Goal: Task Accomplishment & Management: Use online tool/utility

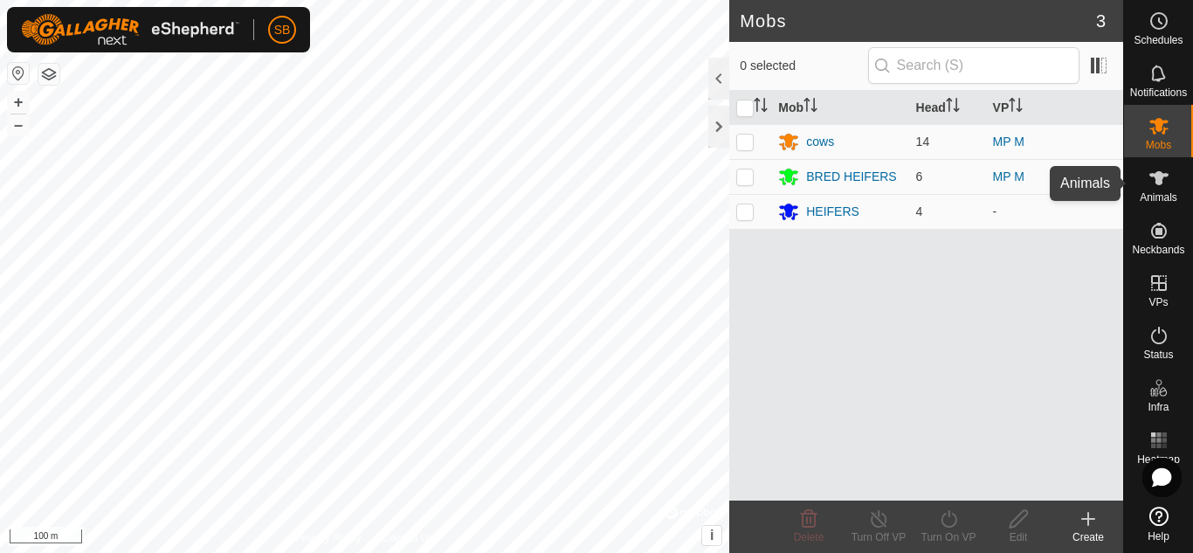
click at [1164, 176] on icon at bounding box center [1159, 178] width 19 height 14
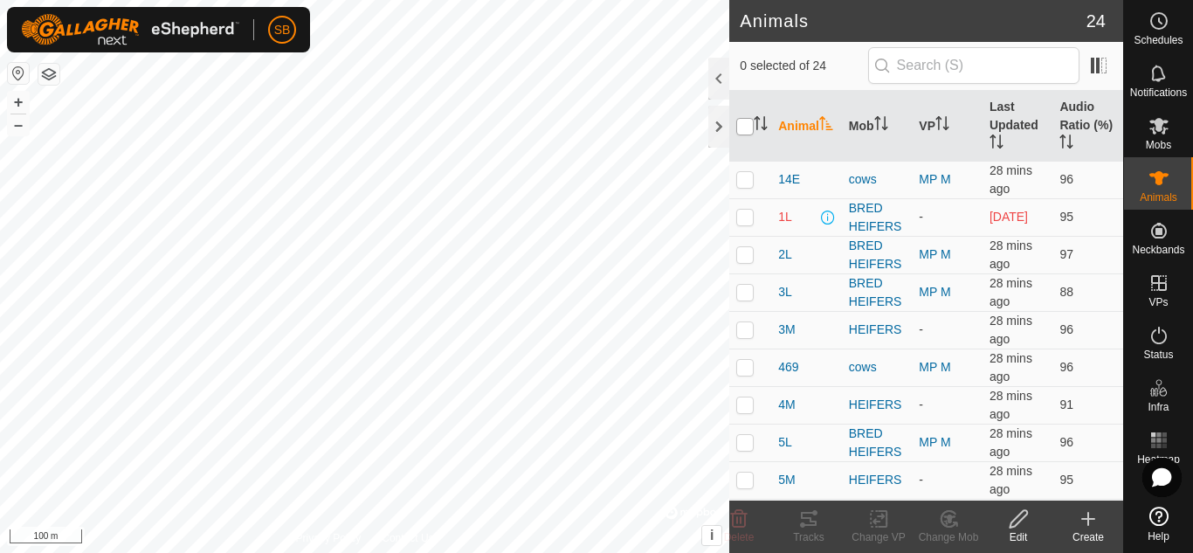
click at [746, 125] on input "checkbox" at bounding box center [744, 126] width 17 height 17
checkbox input "true"
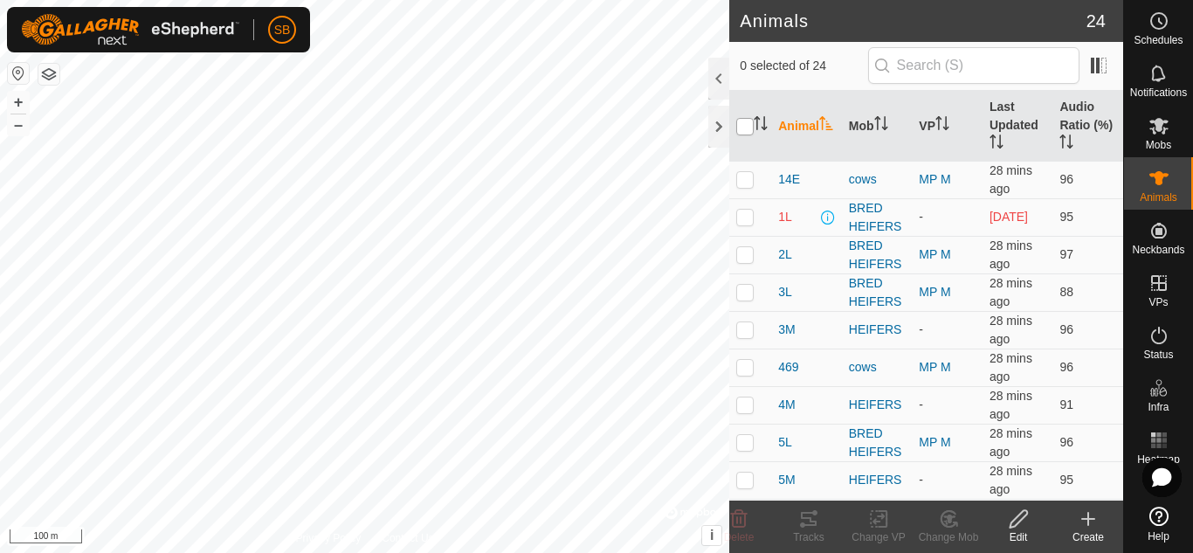
checkbox input "true"
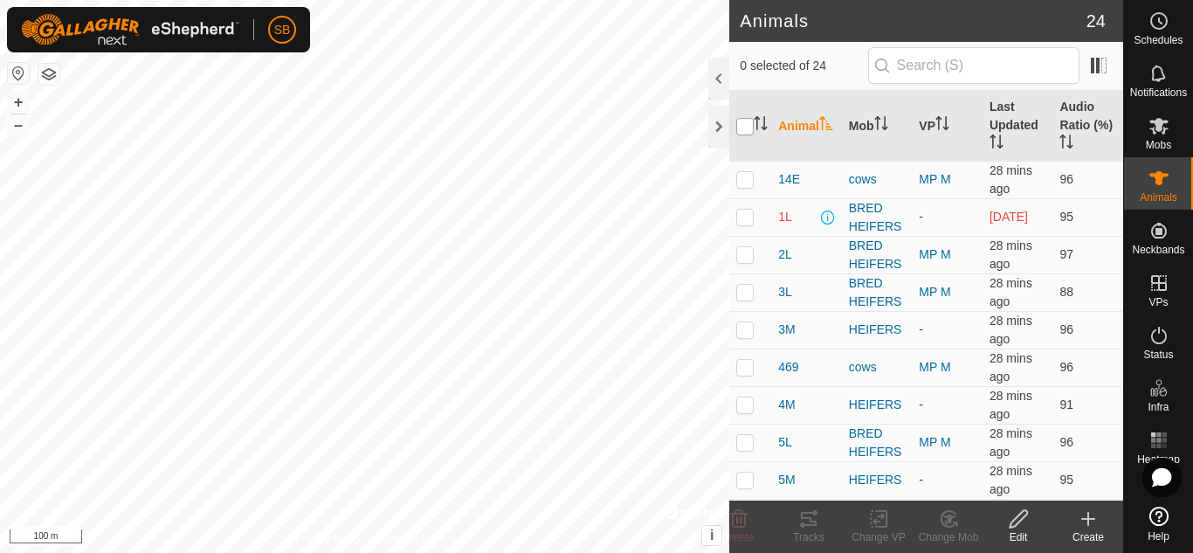
checkbox input "true"
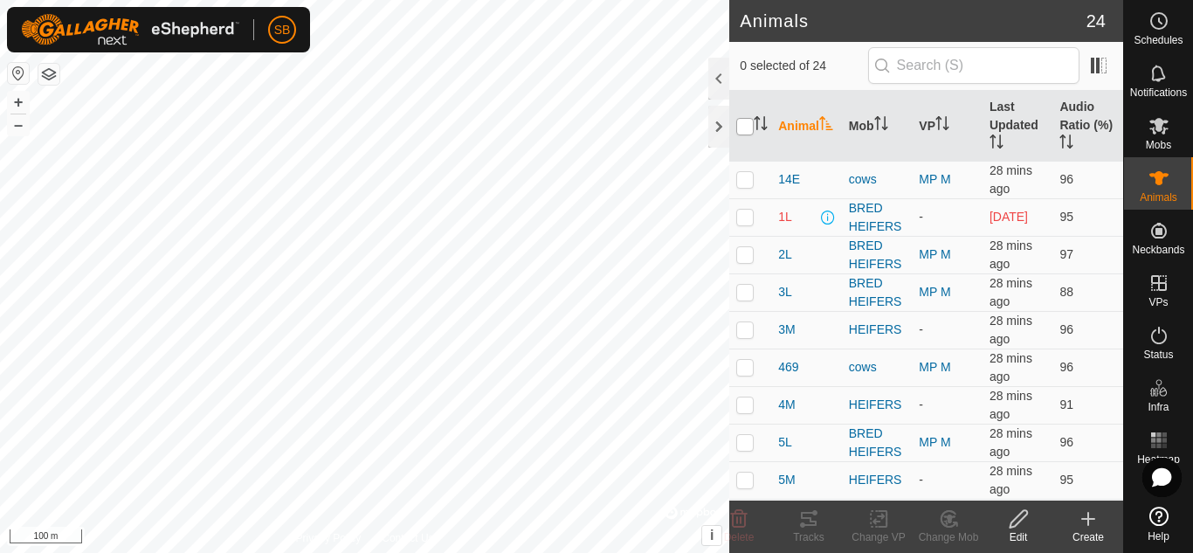
checkbox input "true"
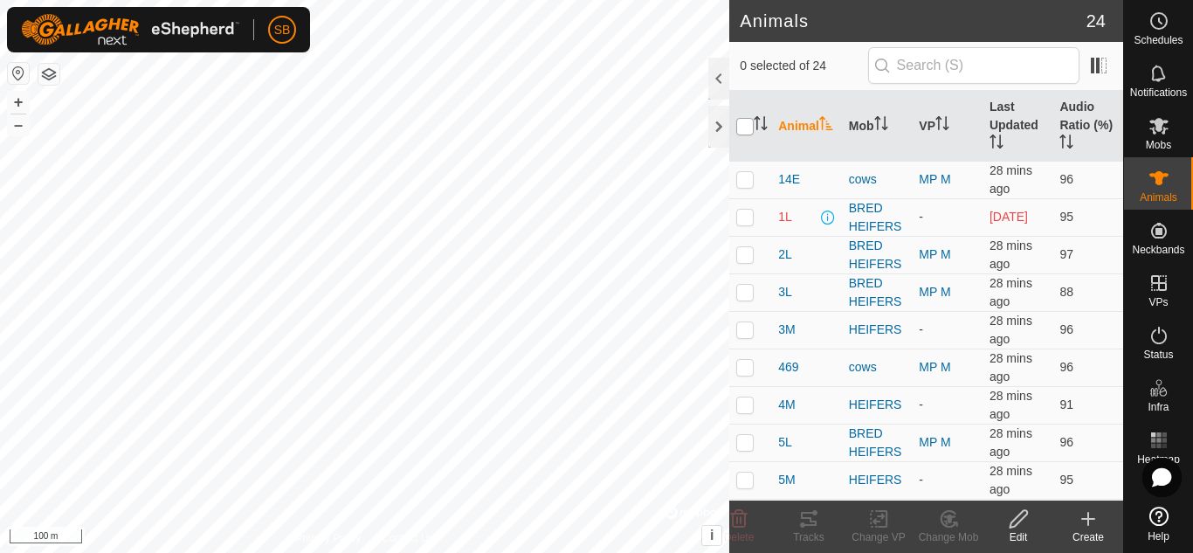
checkbox input "true"
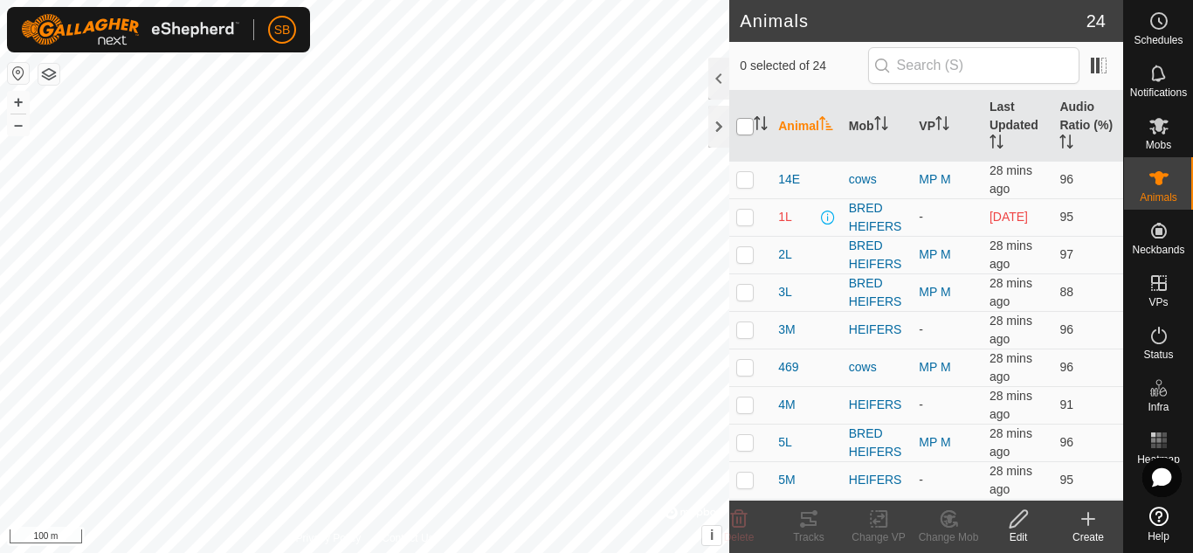
checkbox input "true"
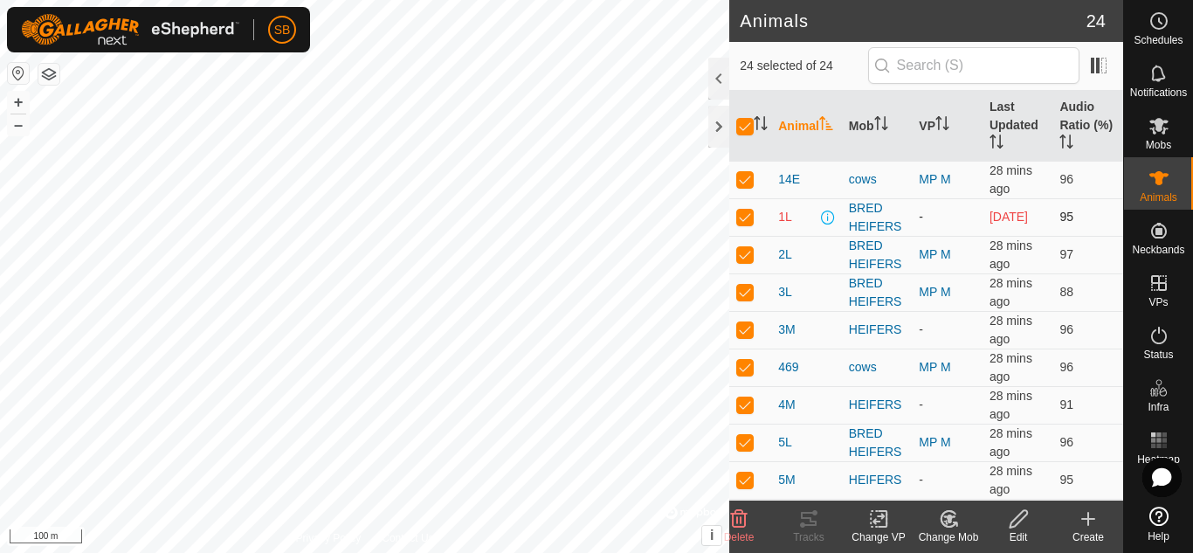
click at [744, 216] on p-checkbox at bounding box center [744, 217] width 17 height 14
checkbox input "false"
click at [746, 335] on p-checkbox at bounding box center [744, 329] width 17 height 14
checkbox input "false"
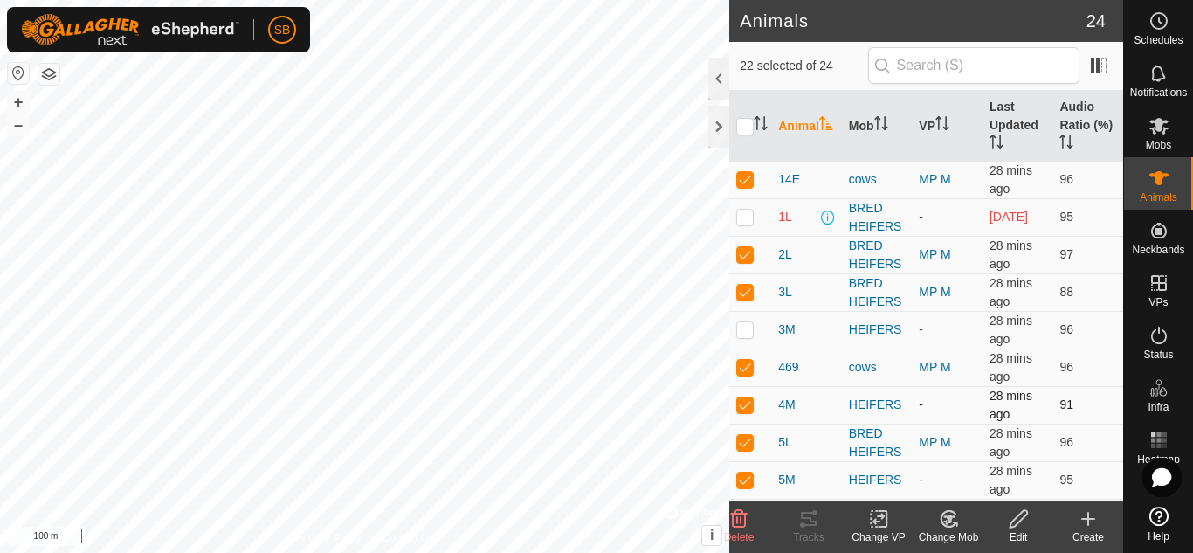
click at [750, 406] on p-checkbox at bounding box center [744, 405] width 17 height 14
checkbox input "false"
click at [755, 481] on td at bounding box center [751, 480] width 42 height 38
checkbox input "false"
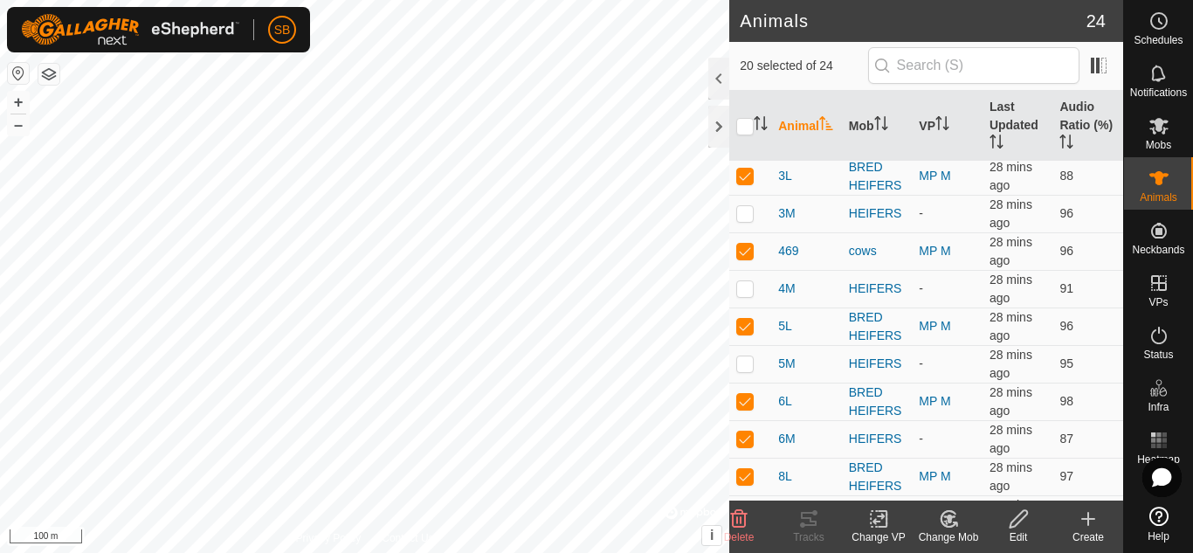
scroll to position [132, 0]
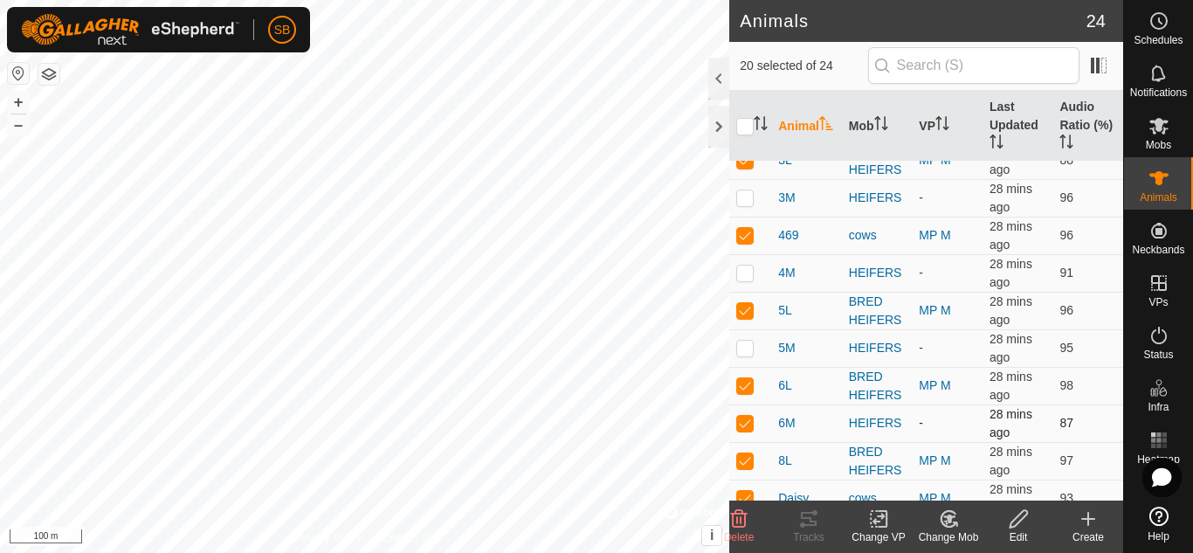
click at [742, 424] on p-checkbox at bounding box center [744, 423] width 17 height 14
checkbox input "false"
click at [882, 522] on icon at bounding box center [879, 518] width 22 height 21
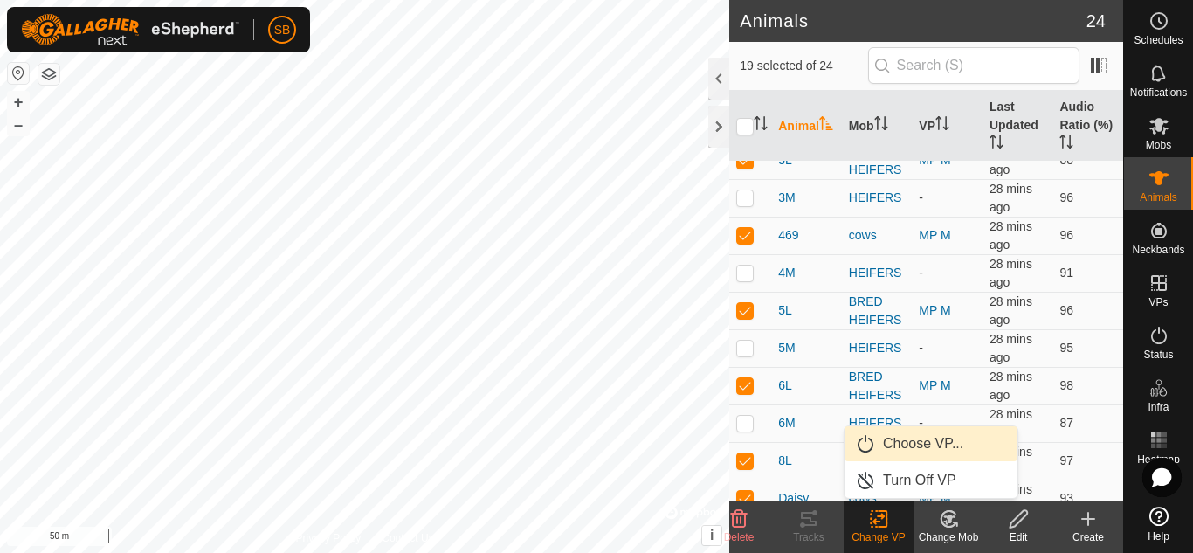
click at [904, 433] on link "Choose VP..." at bounding box center [931, 443] width 173 height 35
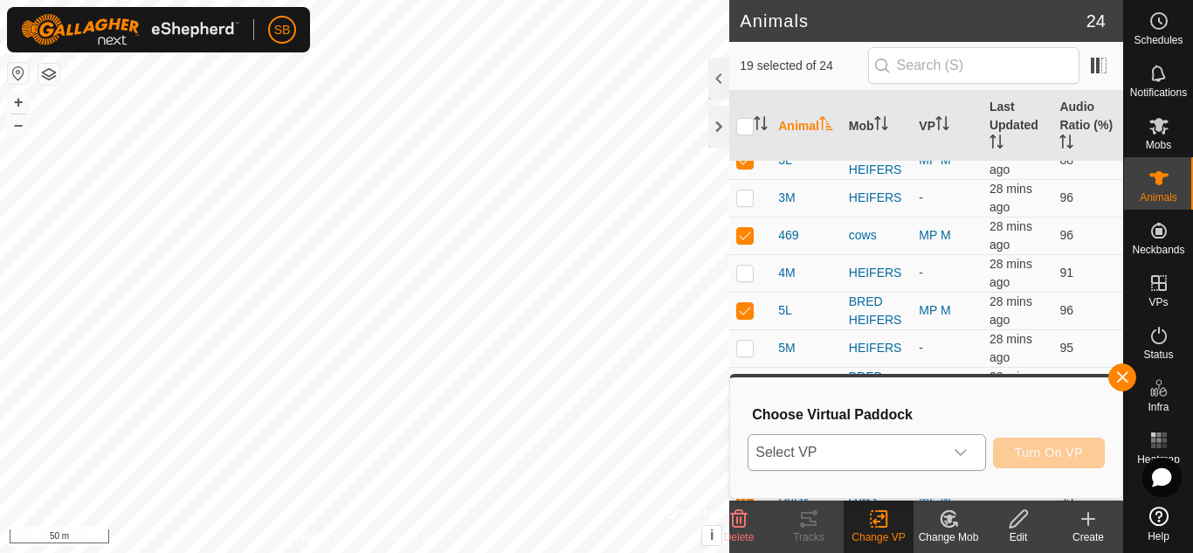
click at [916, 459] on span "Select VP" at bounding box center [846, 452] width 194 height 35
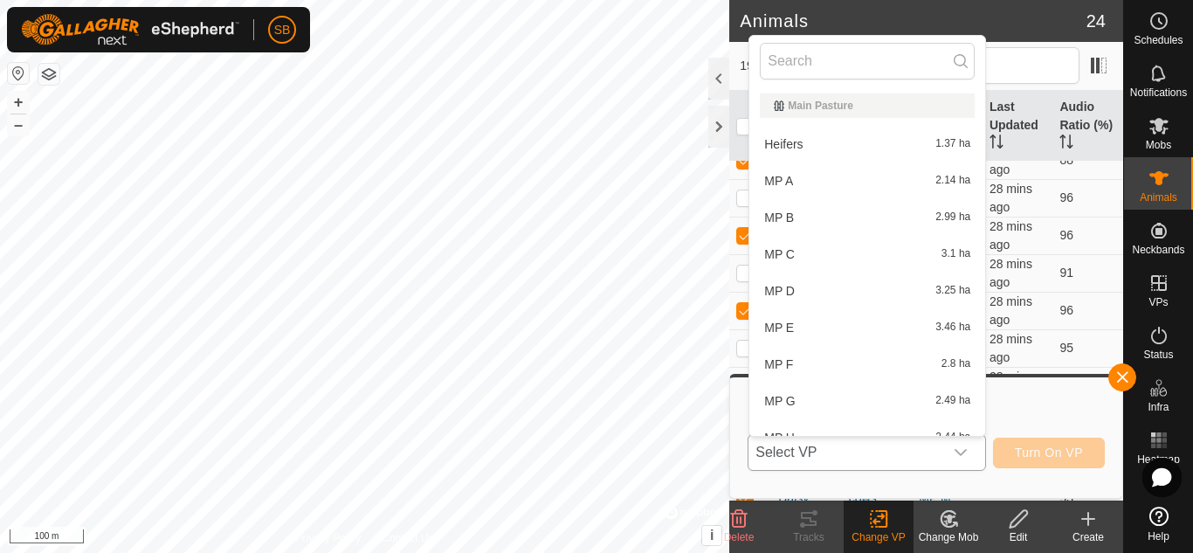
scroll to position [19, 0]
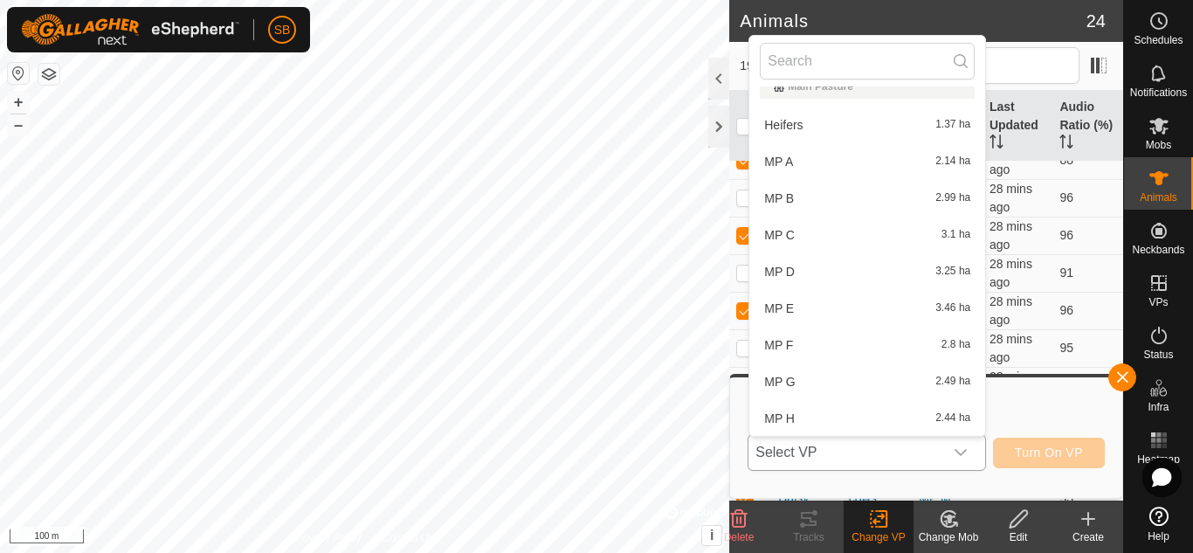
click at [829, 190] on li "MP B 2.99 ha" at bounding box center [868, 198] width 236 height 35
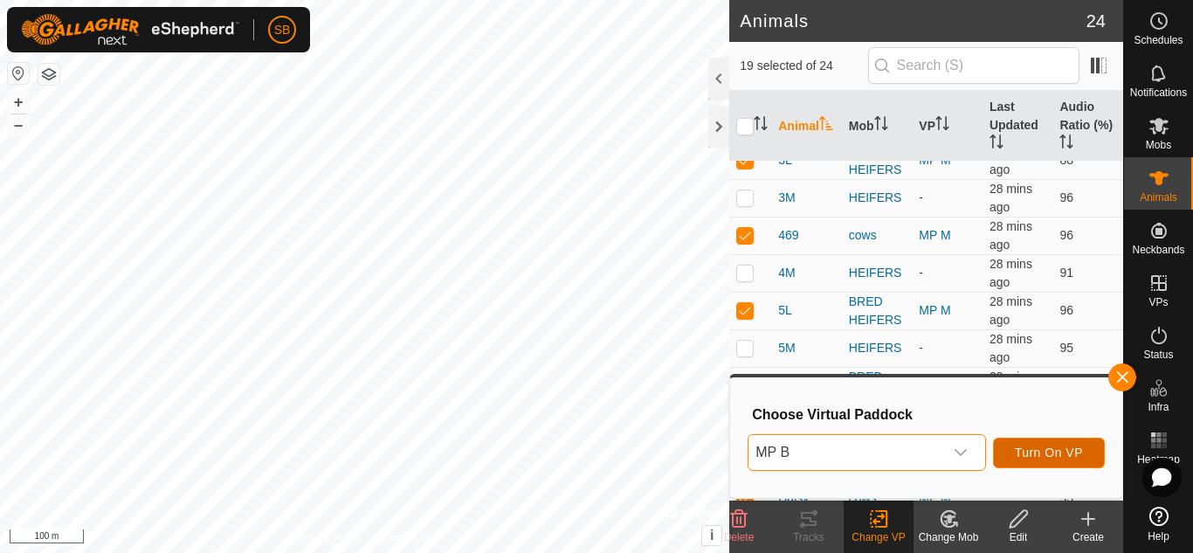
click at [1040, 453] on span "Turn On VP" at bounding box center [1049, 453] width 68 height 14
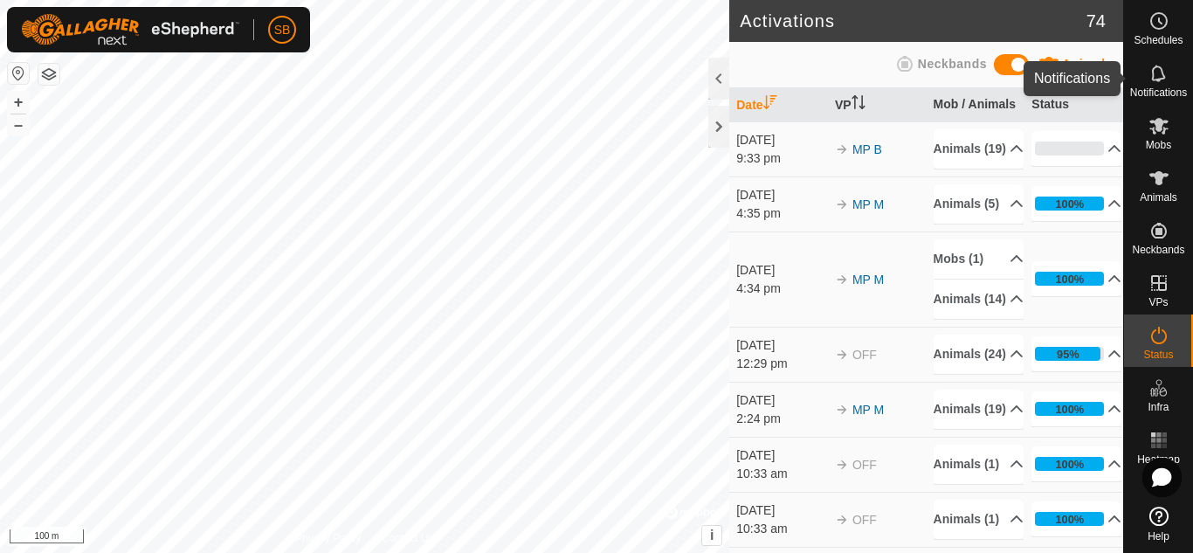
click at [1149, 81] on icon at bounding box center [1159, 73] width 21 height 21
